Goal: Information Seeking & Learning: Find contact information

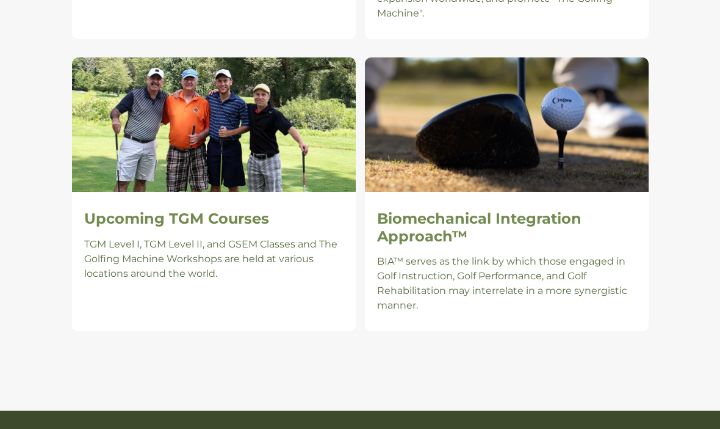
scroll to position [1175, 0]
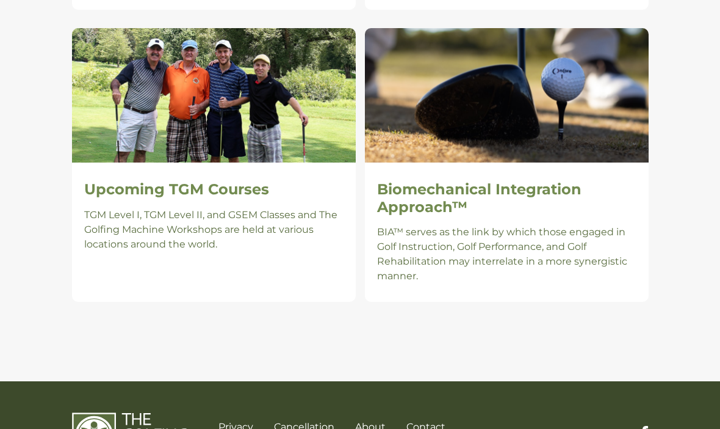
click at [134, 181] on h2 "Upcoming TGM Courses" at bounding box center [213, 190] width 259 height 18
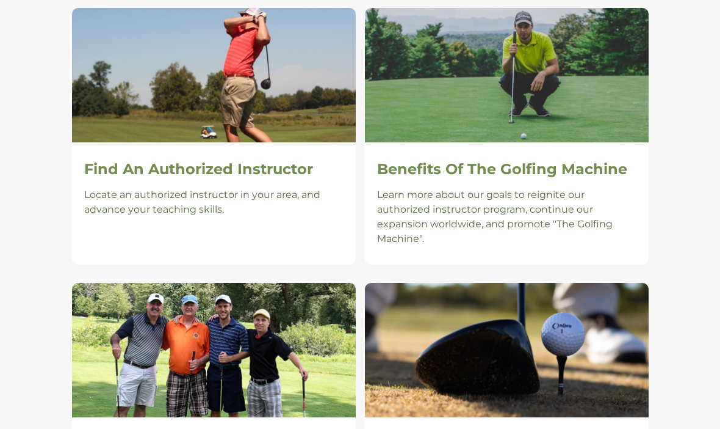
scroll to position [902, 0]
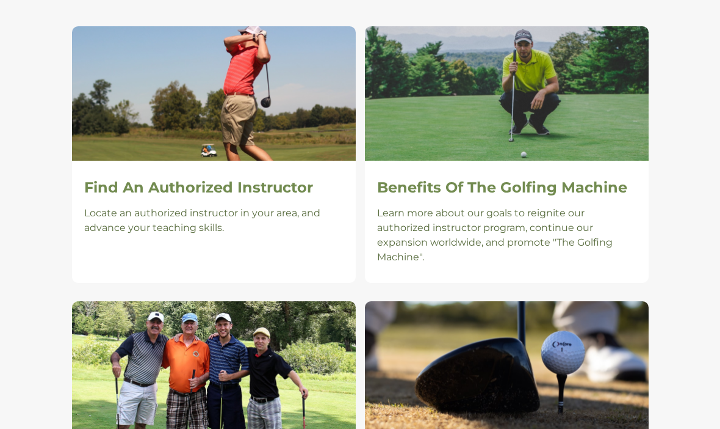
click at [580, 179] on h2 "Benefits Of The Golfing Machine" at bounding box center [506, 188] width 259 height 18
click at [172, 179] on h2 "Find An Authorized Instructor" at bounding box center [213, 188] width 259 height 18
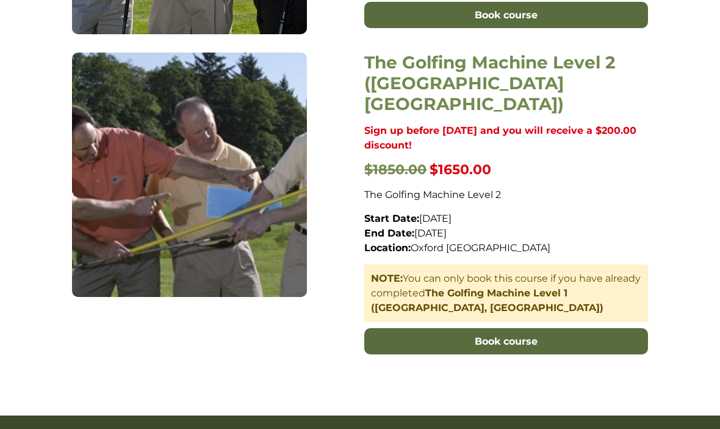
scroll to position [760, 0]
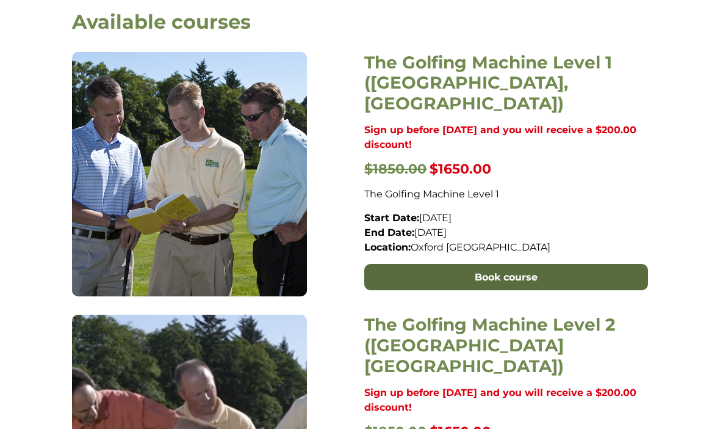
scroll to position [476, 0]
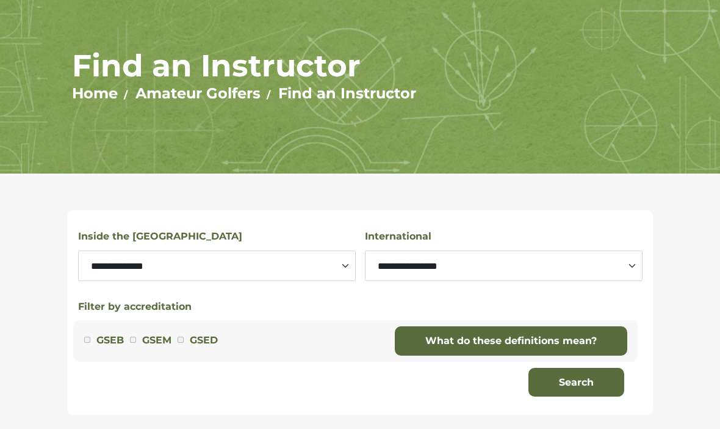
scroll to position [81, 0]
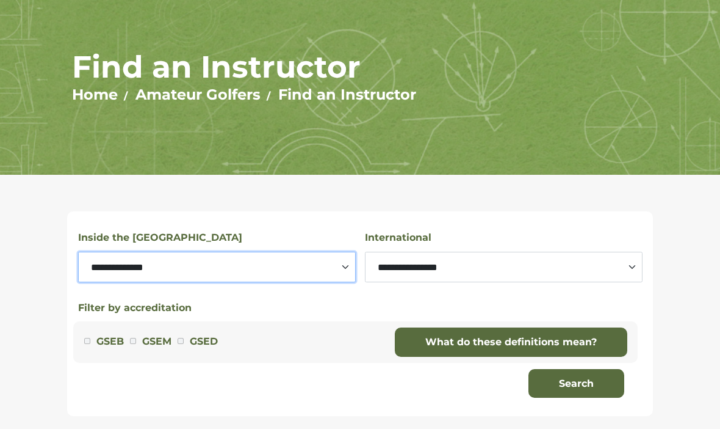
click at [133, 268] on select "**********" at bounding box center [217, 266] width 278 height 31
select select "********"
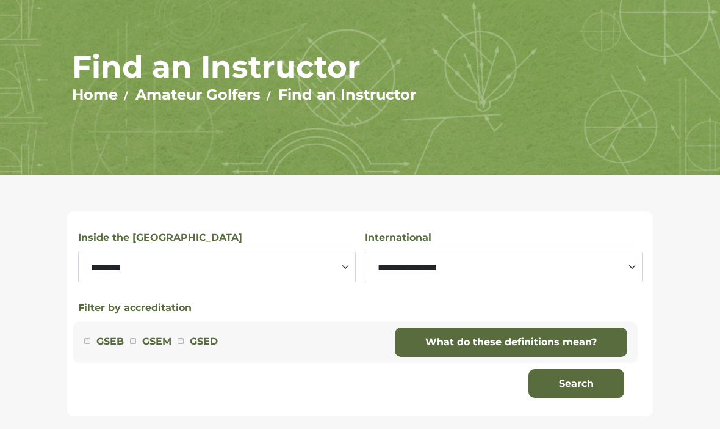
click at [574, 383] on button "Search" at bounding box center [577, 383] width 96 height 29
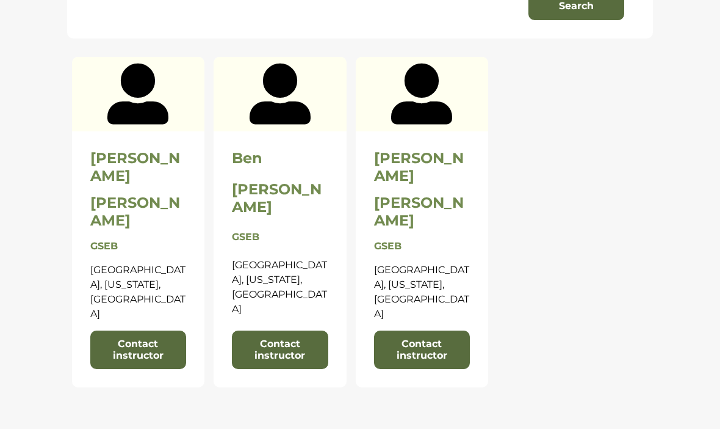
scroll to position [458, 0]
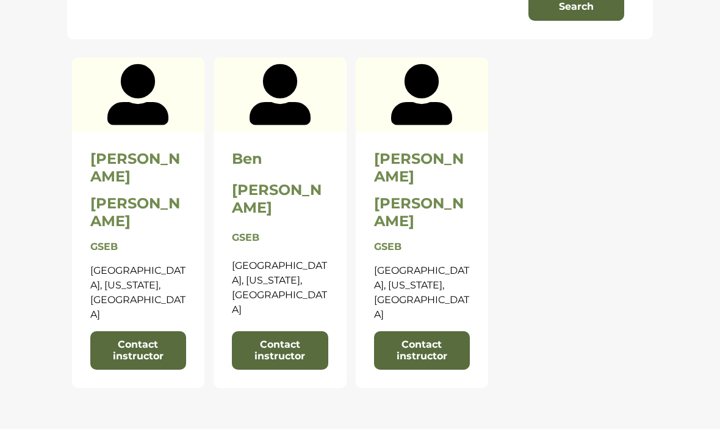
click at [288, 331] on link "Contact instructor" at bounding box center [280, 350] width 96 height 38
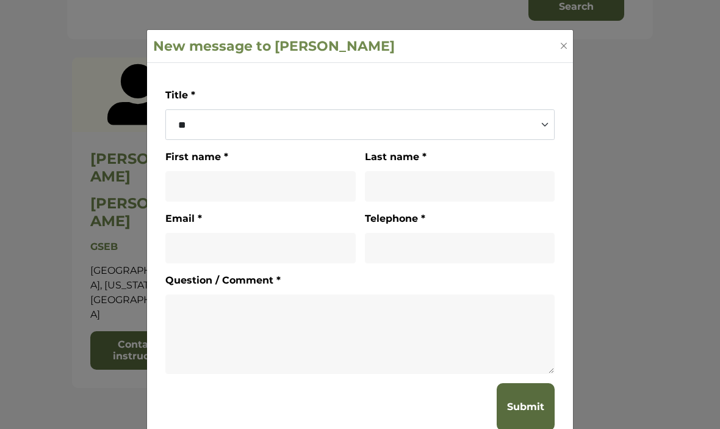
click at [562, 41] on button "Close" at bounding box center [564, 46] width 12 height 12
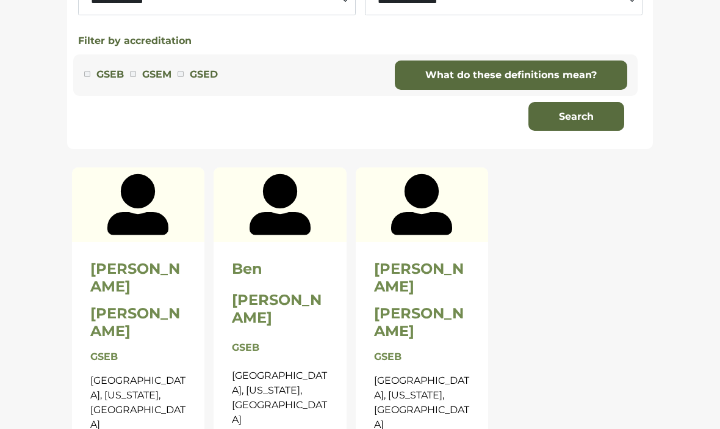
scroll to position [469, 0]
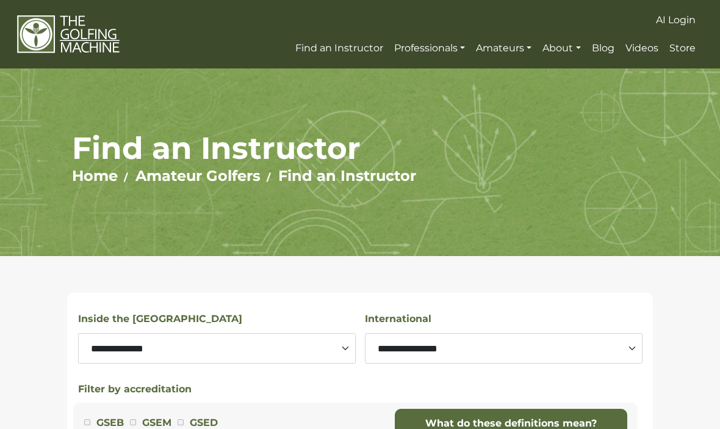
scroll to position [512, 0]
